Goal: Information Seeking & Learning: Learn about a topic

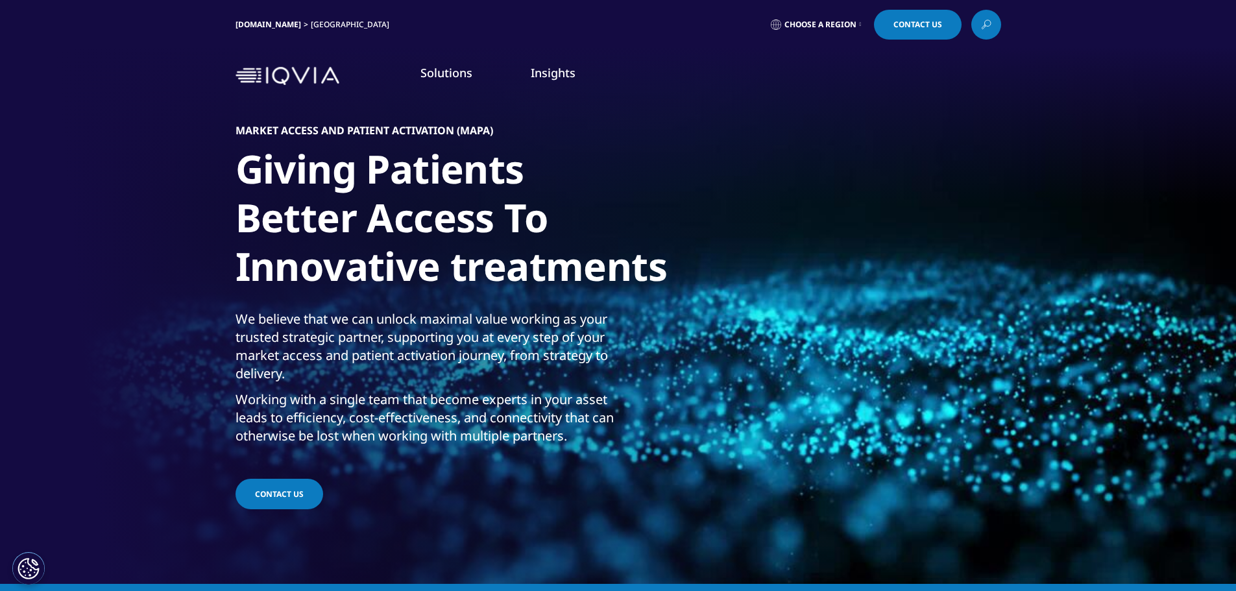
click at [859, 27] on icon at bounding box center [860, 24] width 2 height 5
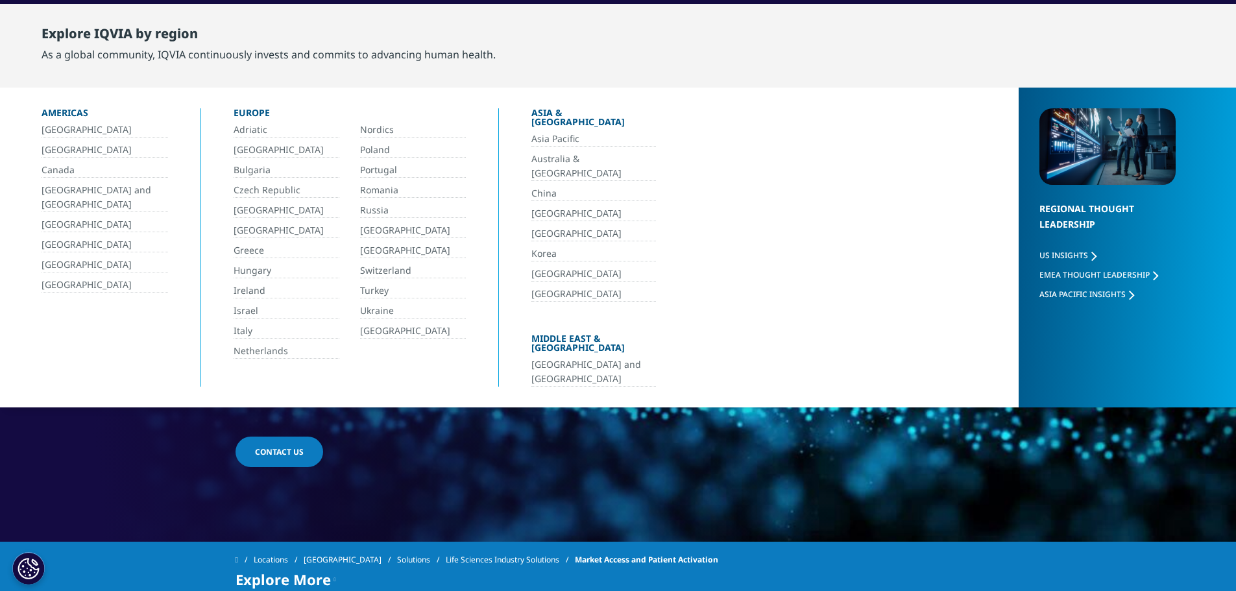
scroll to position [65, 0]
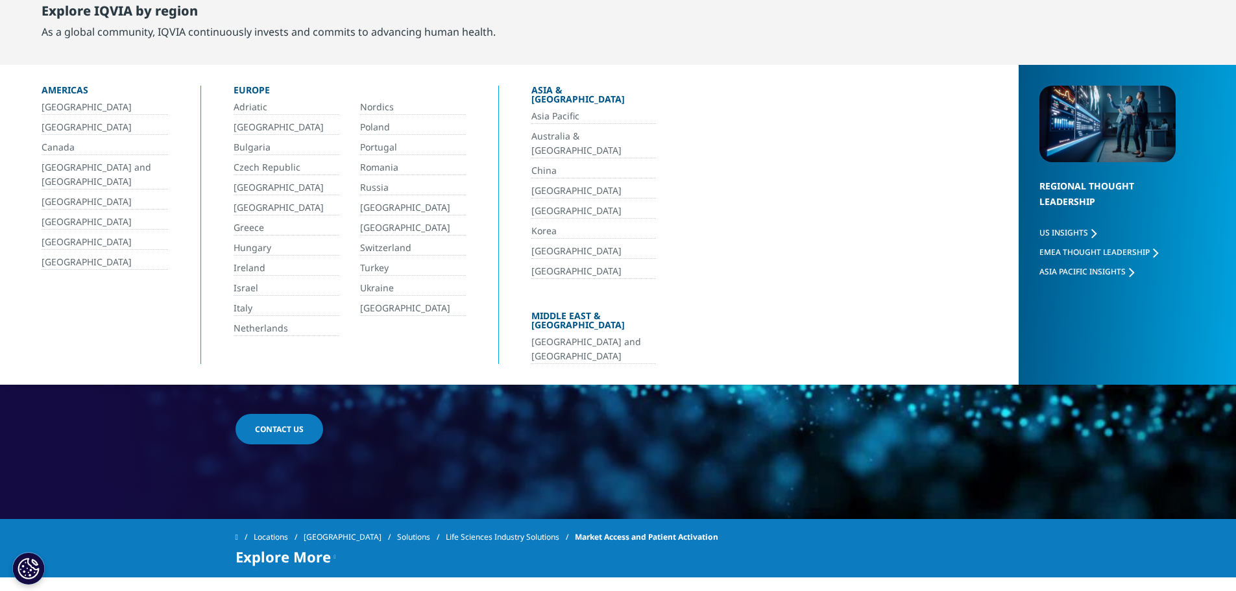
click at [886, 426] on div "MARKET ACCESS AND PATIENT ACTIVATION (MAPA) Giving Patients Better Access To In…" at bounding box center [617, 252] width 765 height 441
click at [747, 431] on div "MARKET ACCESS AND PATIENT ACTIVATION (MAPA) Giving Patients Better Access To In…" at bounding box center [617, 252] width 765 height 441
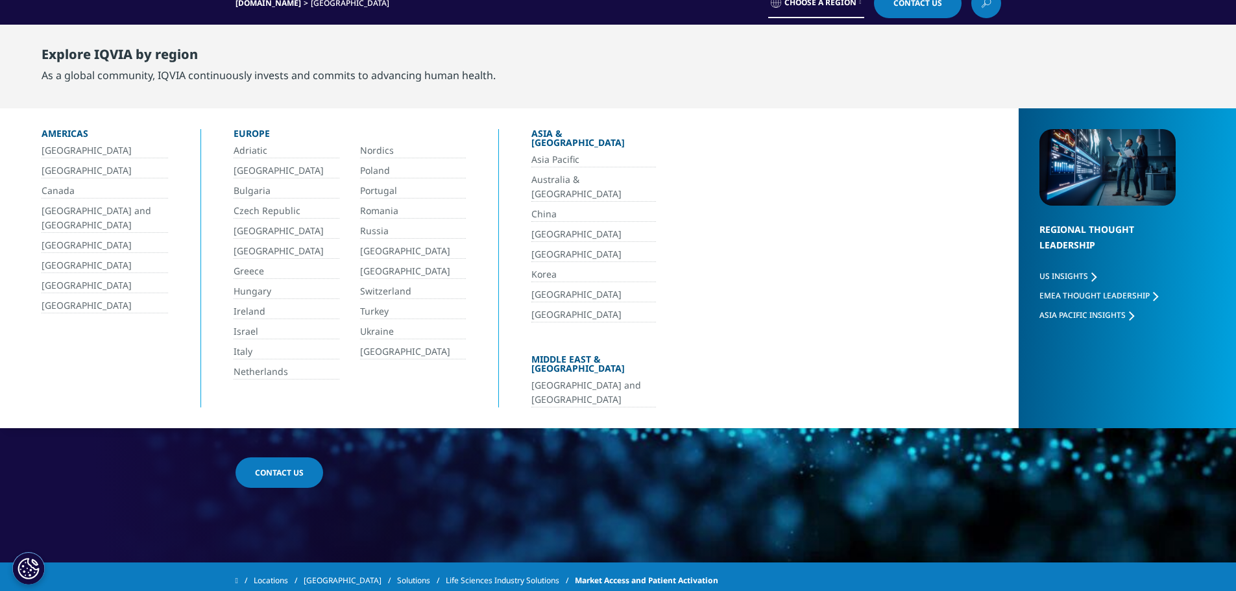
scroll to position [0, 0]
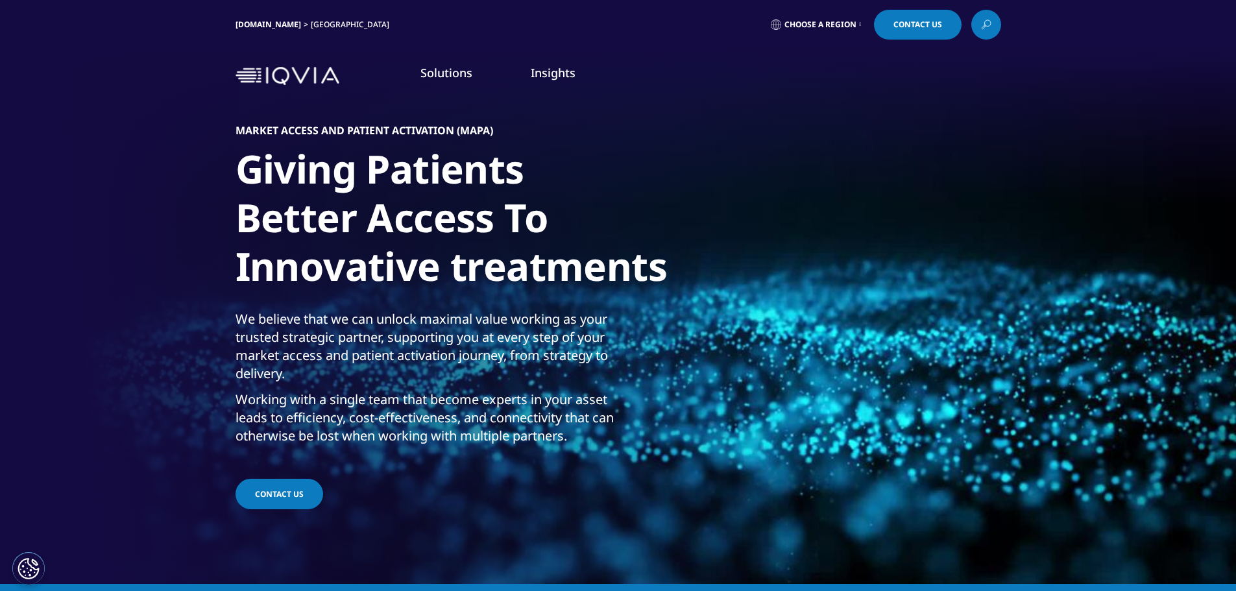
click at [112, 175] on link "NHS Solutions" at bounding box center [103, 174] width 70 height 14
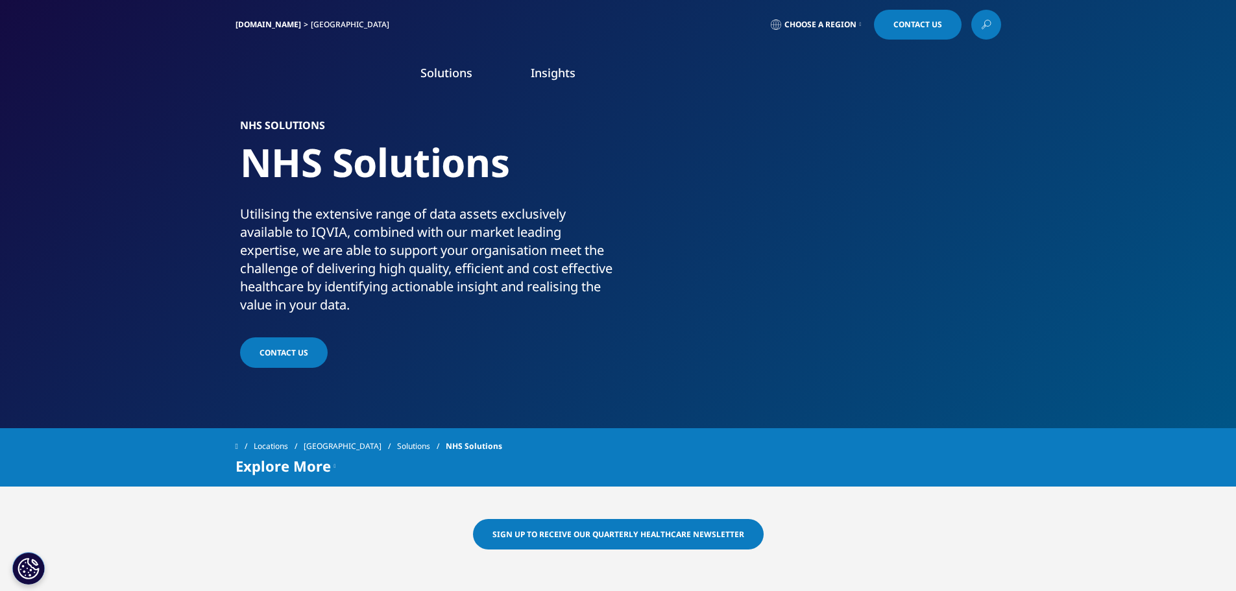
click at [540, 68] on link "Insights" at bounding box center [553, 73] width 45 height 16
